Goal: Transaction & Acquisition: Download file/media

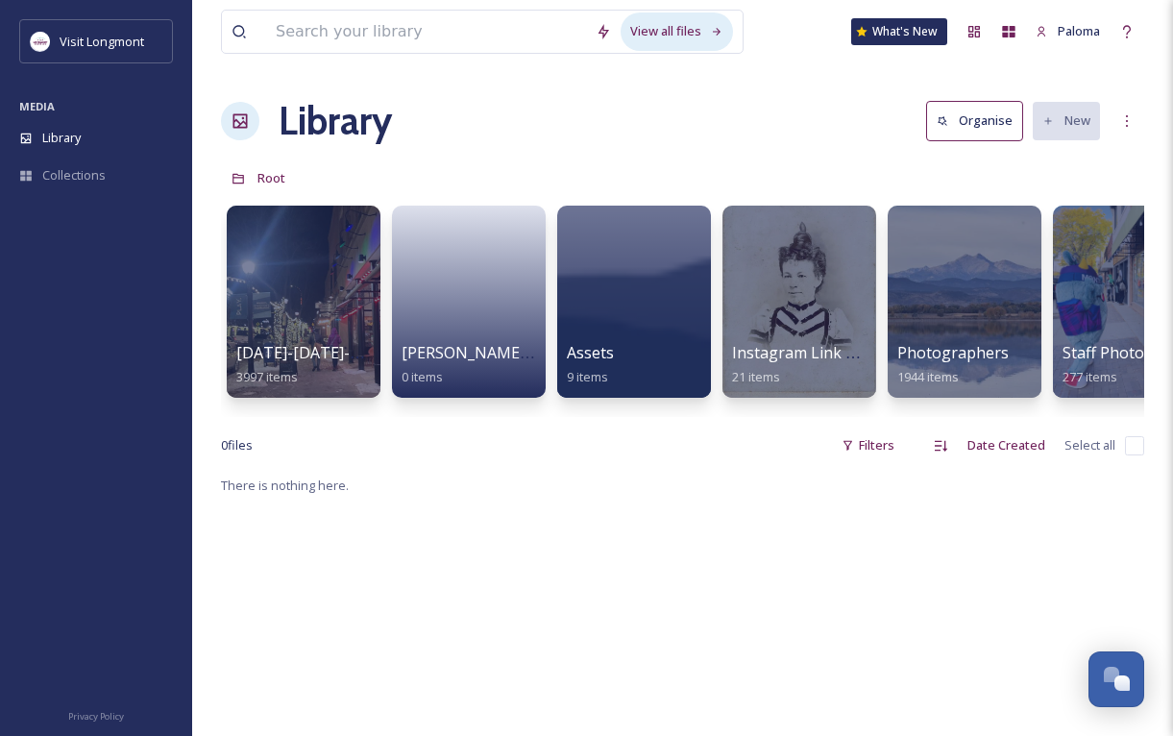
click at [670, 32] on div "View all files" at bounding box center [676, 30] width 112 height 37
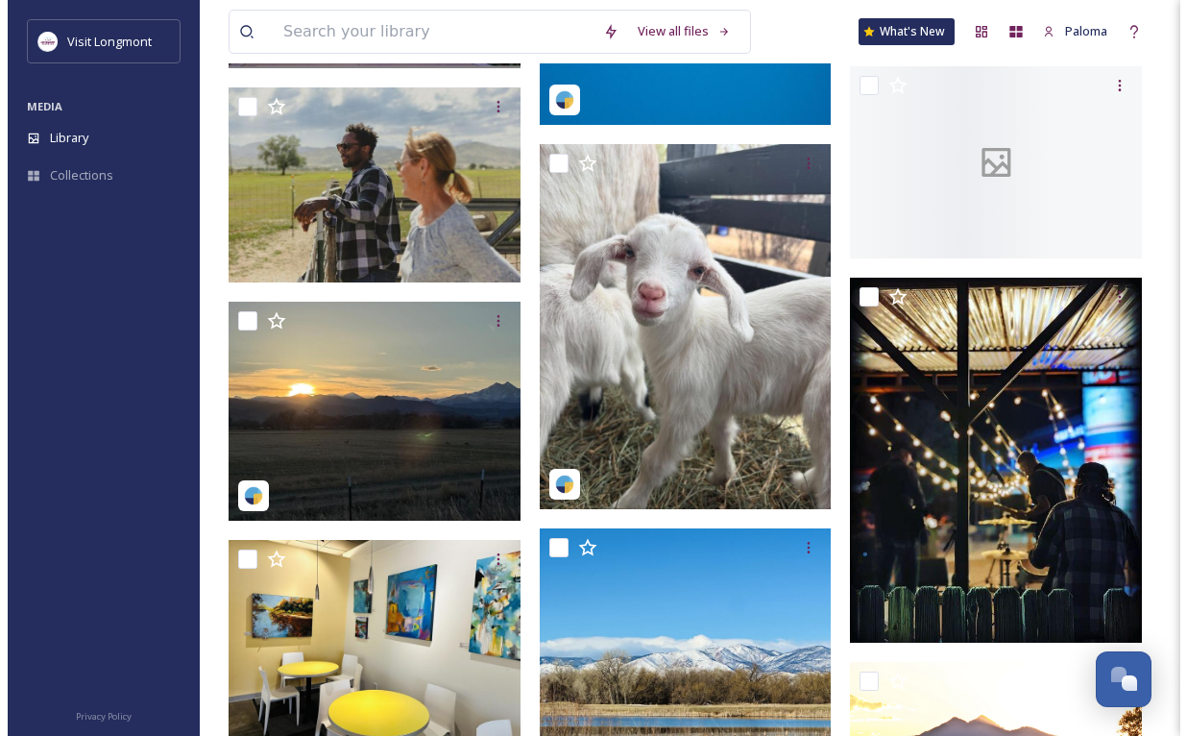
scroll to position [45984, 0]
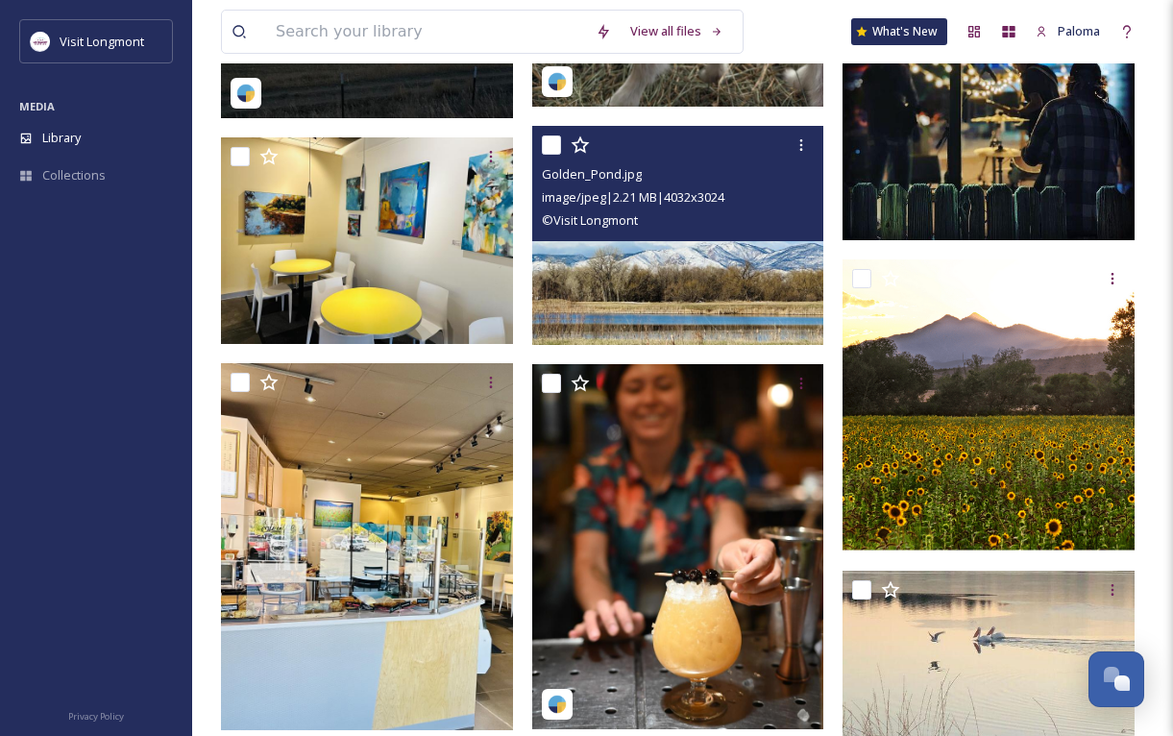
click at [675, 261] on img at bounding box center [678, 235] width 292 height 219
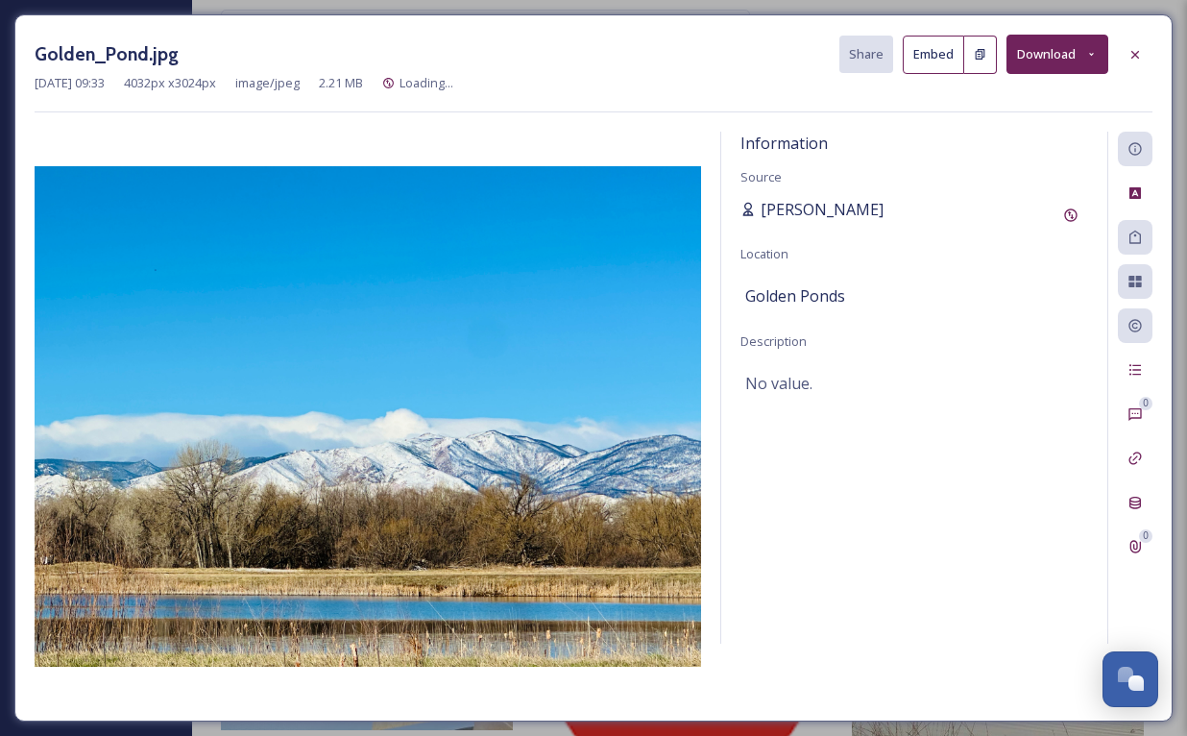
click at [819, 200] on span "[PERSON_NAME]" at bounding box center [822, 209] width 123 height 23
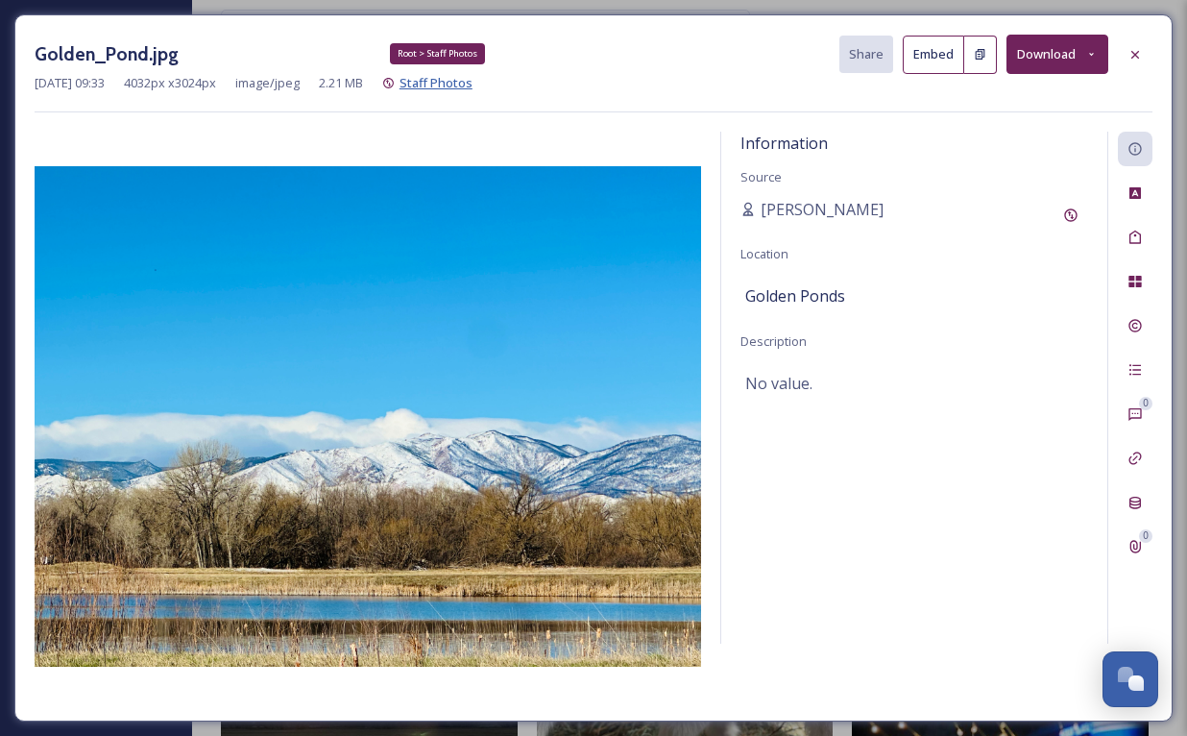
click at [456, 82] on span "Staff Photos" at bounding box center [435, 82] width 73 height 17
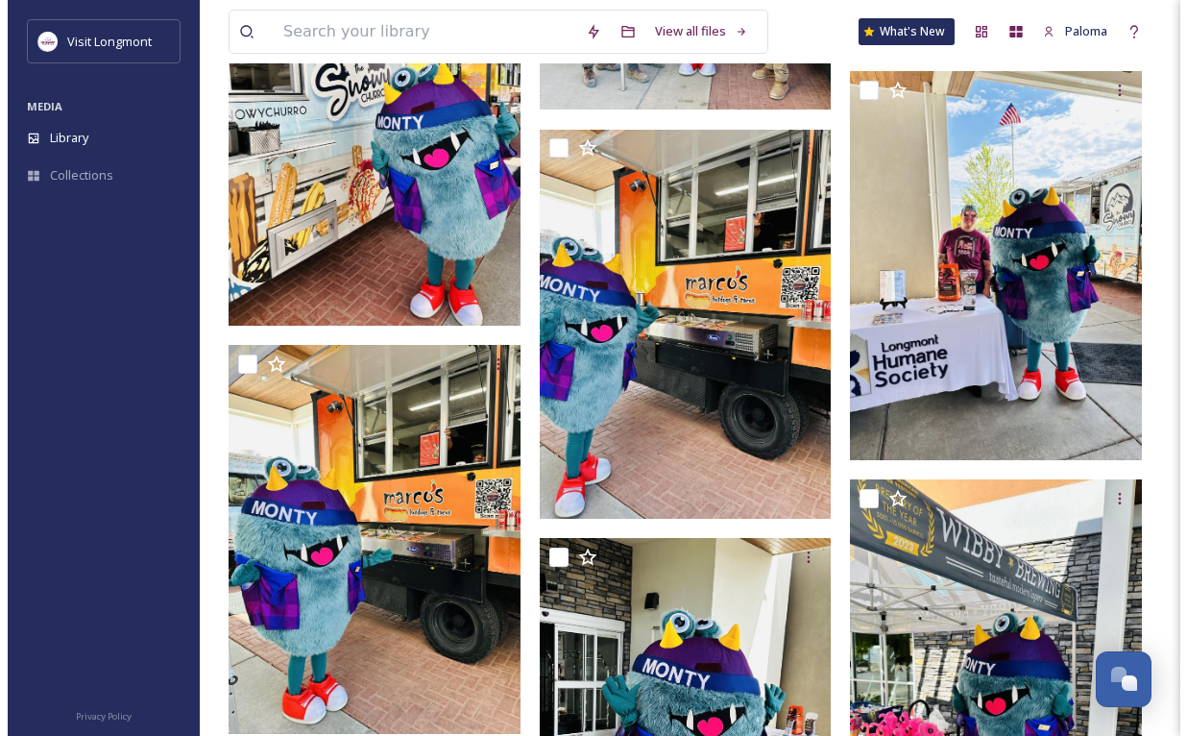
scroll to position [10533, 0]
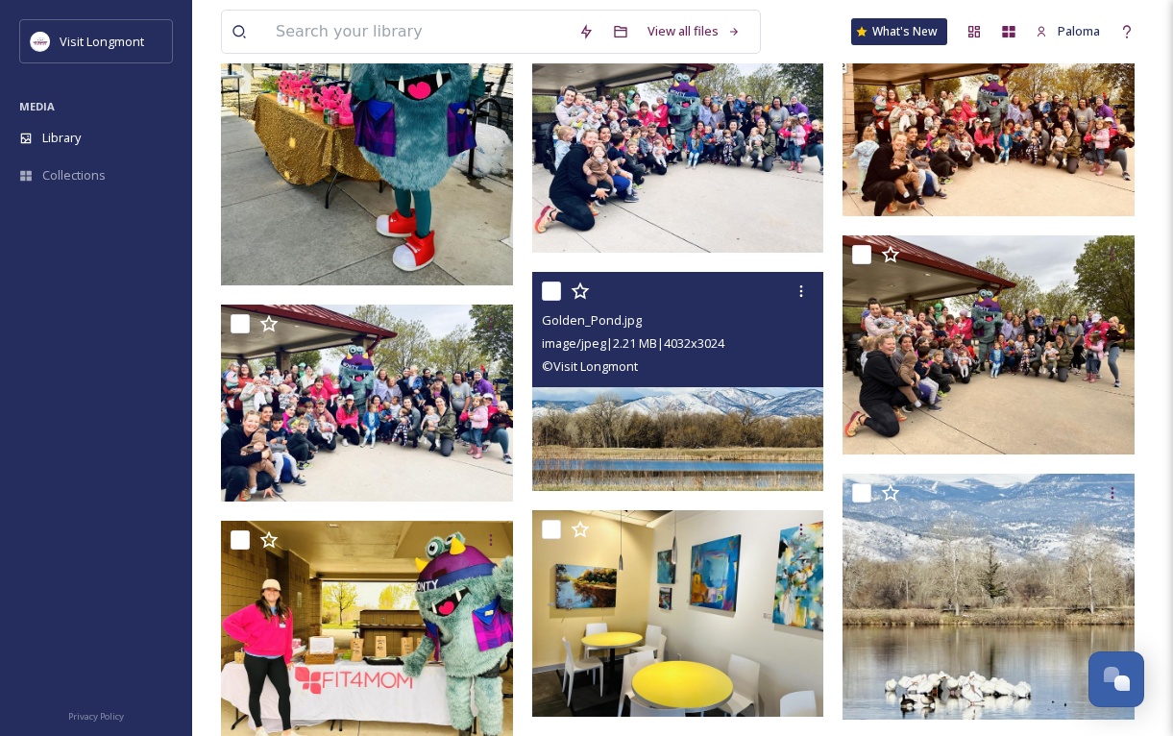
click at [664, 414] on img at bounding box center [678, 381] width 292 height 219
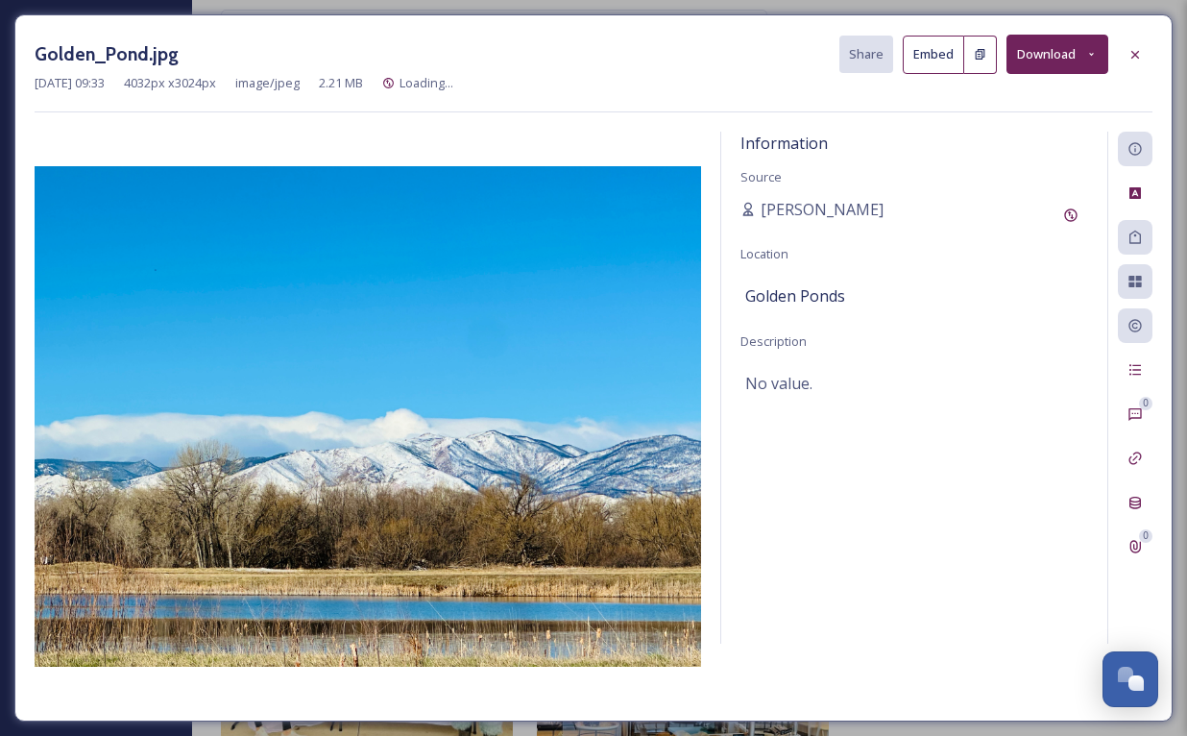
click at [1082, 60] on button "Download" at bounding box center [1057, 54] width 102 height 39
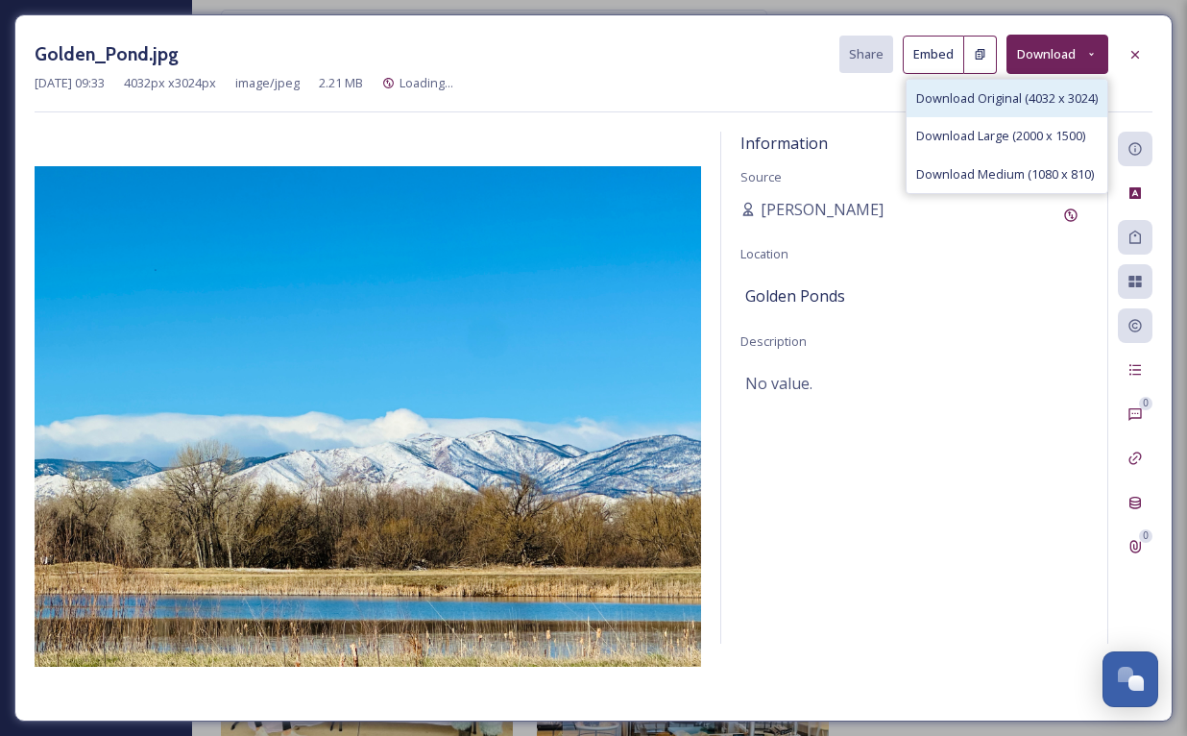
click at [997, 105] on span "Download Original (4032 x 3024)" at bounding box center [1007, 98] width 182 height 18
